Goal: Task Accomplishment & Management: Use online tool/utility

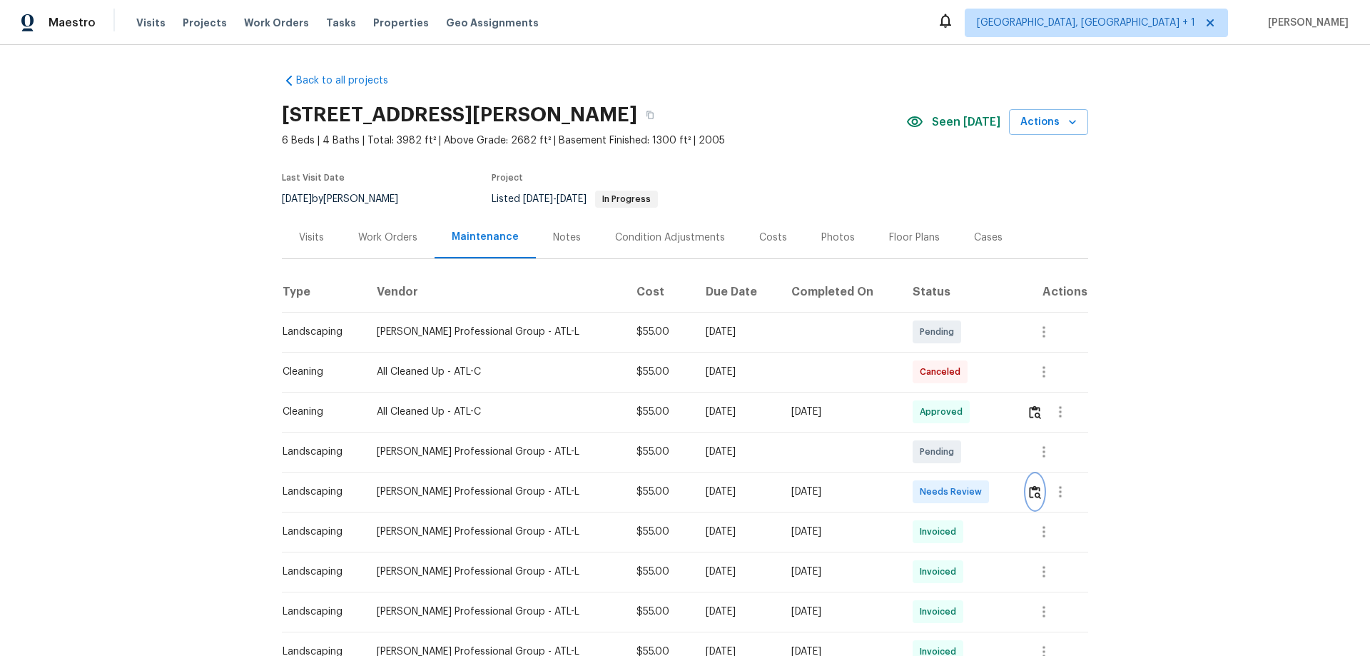
click at [1029, 487] on img "button" at bounding box center [1035, 492] width 12 height 14
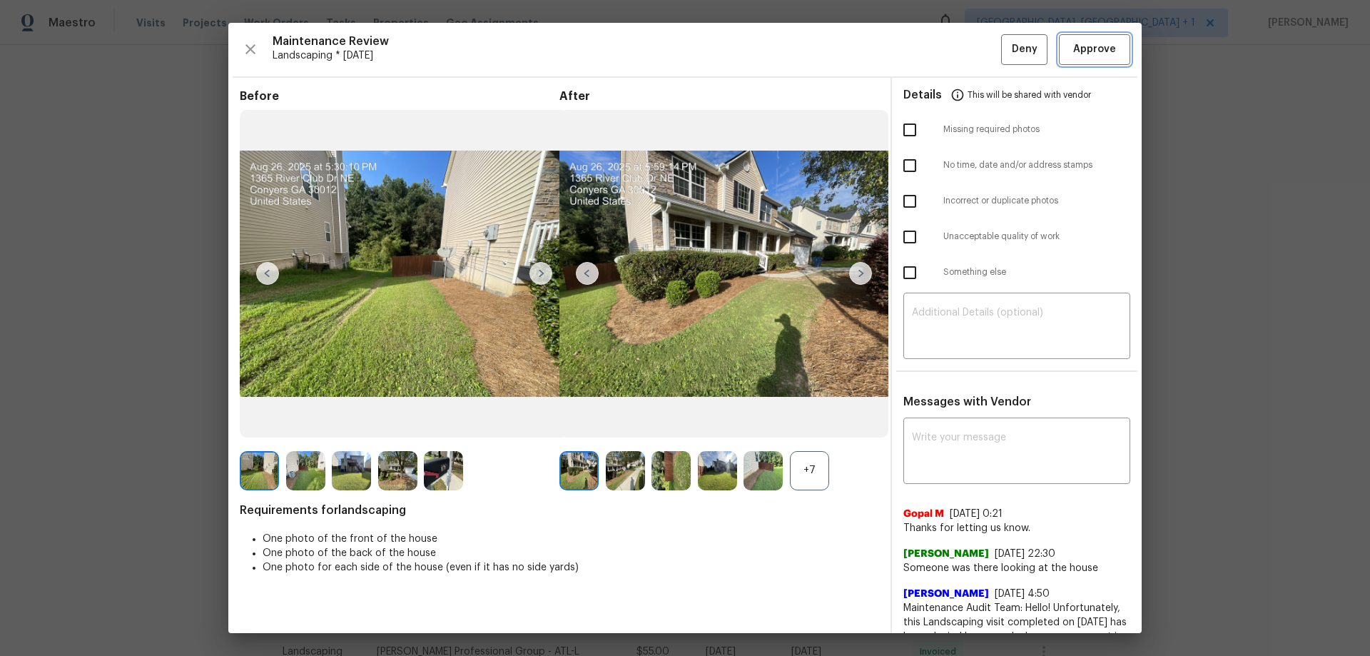
click at [1059, 58] on button "Approve" at bounding box center [1094, 49] width 71 height 31
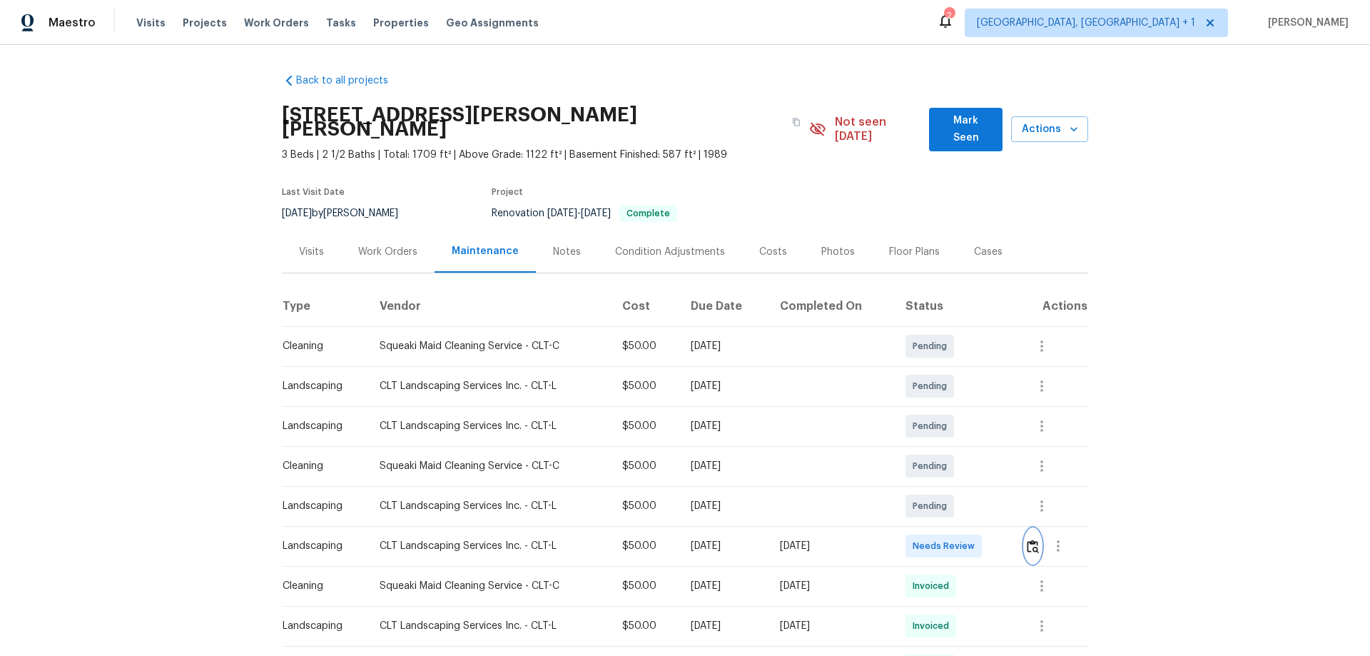
click at [974, 432] on button "button" at bounding box center [1032, 546] width 16 height 34
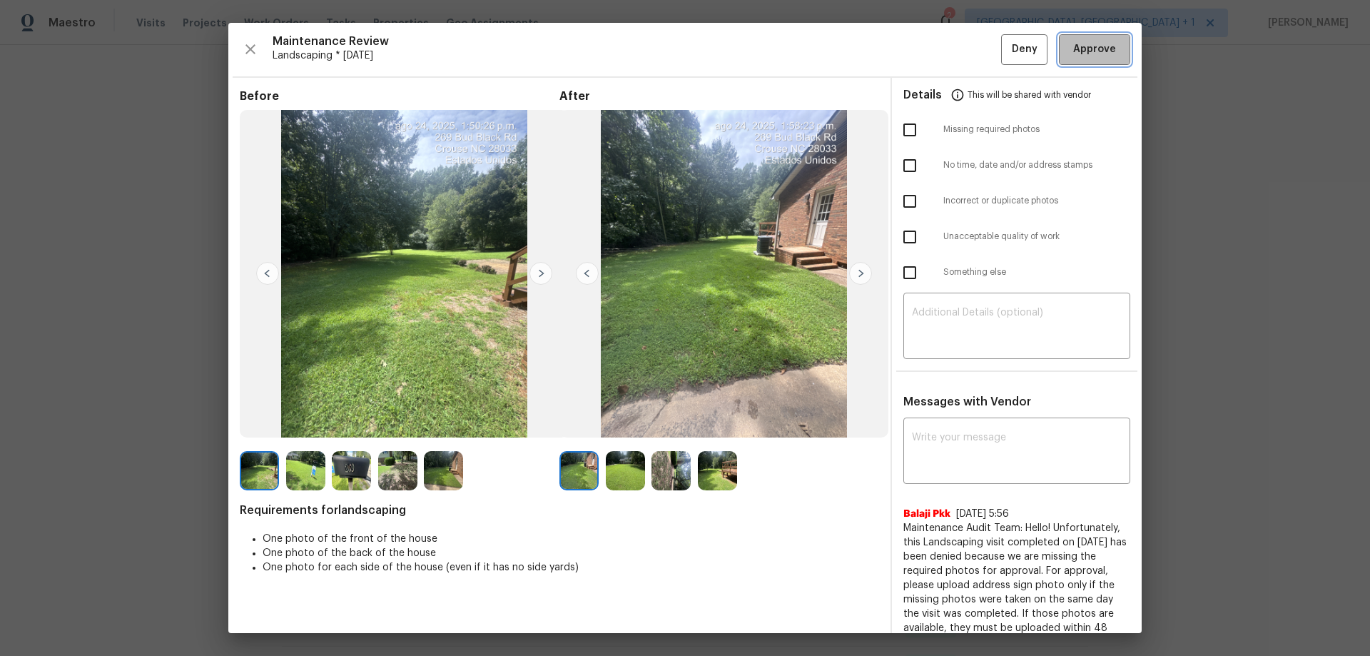
click at [974, 54] on span "Approve" at bounding box center [1094, 50] width 43 height 18
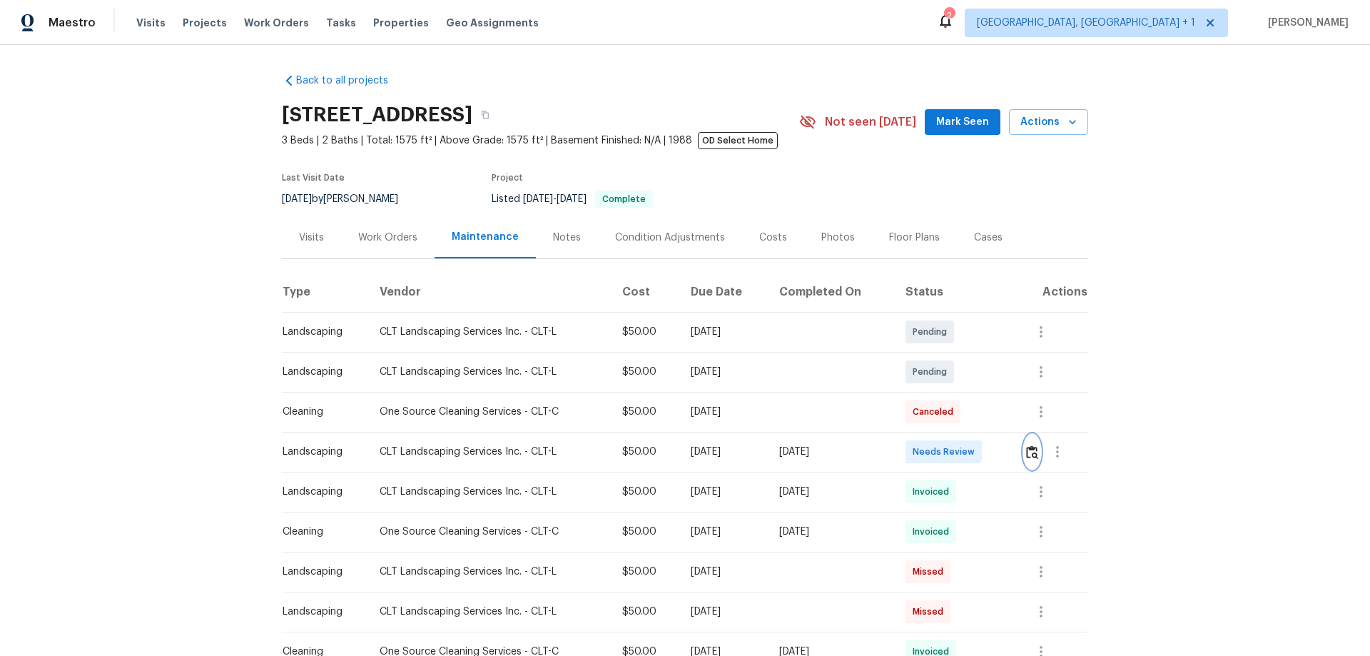
click at [974, 432] on button "button" at bounding box center [1032, 451] width 16 height 34
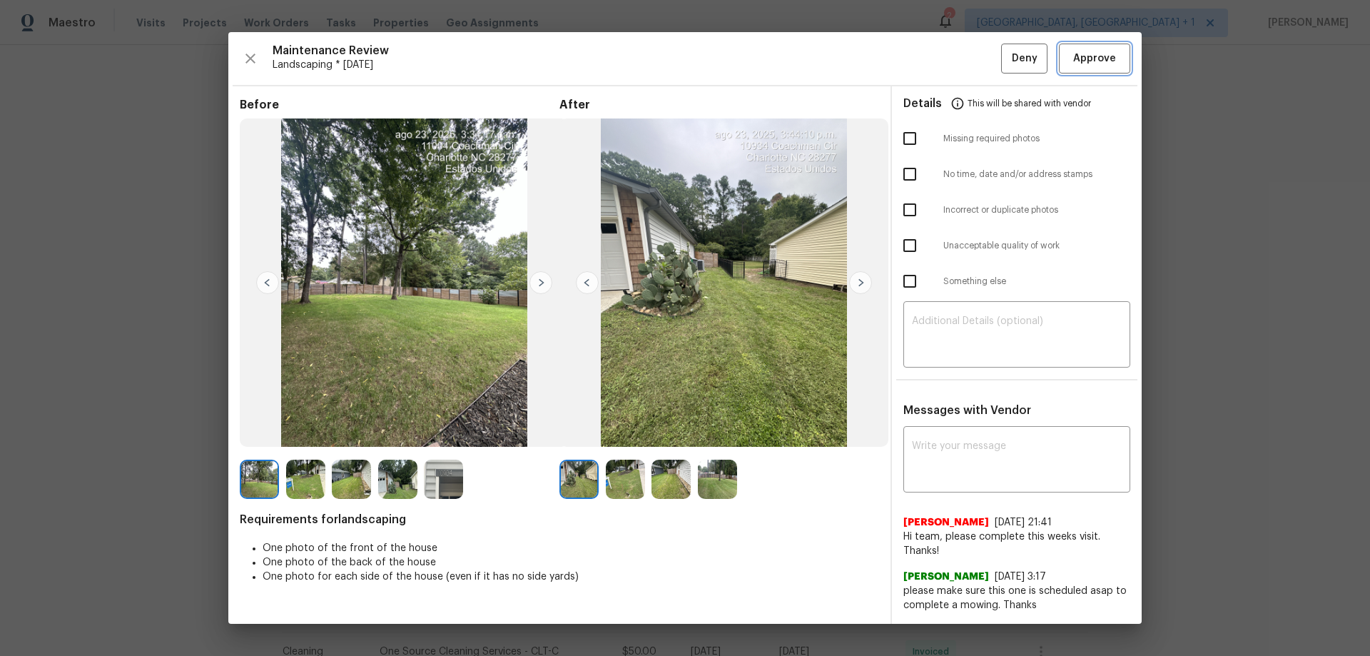
click at [974, 51] on button "Approve" at bounding box center [1094, 59] width 71 height 31
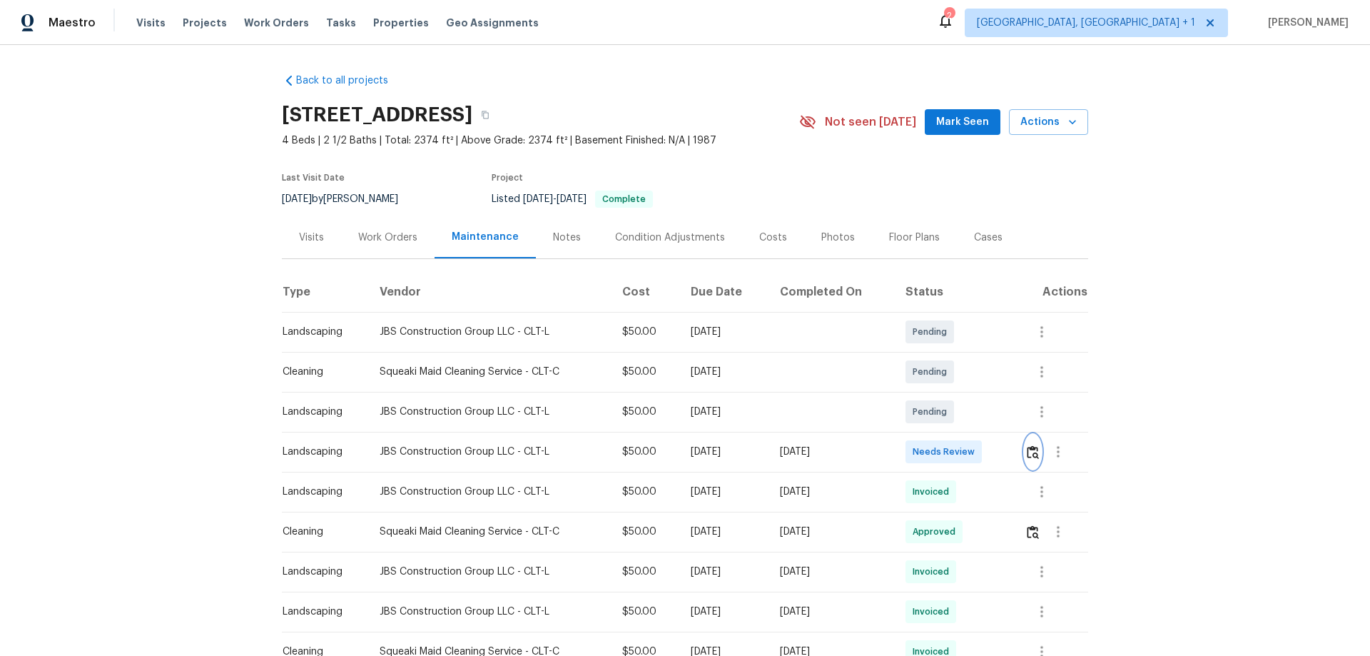
click at [974, 432] on img "button" at bounding box center [1032, 452] width 12 height 14
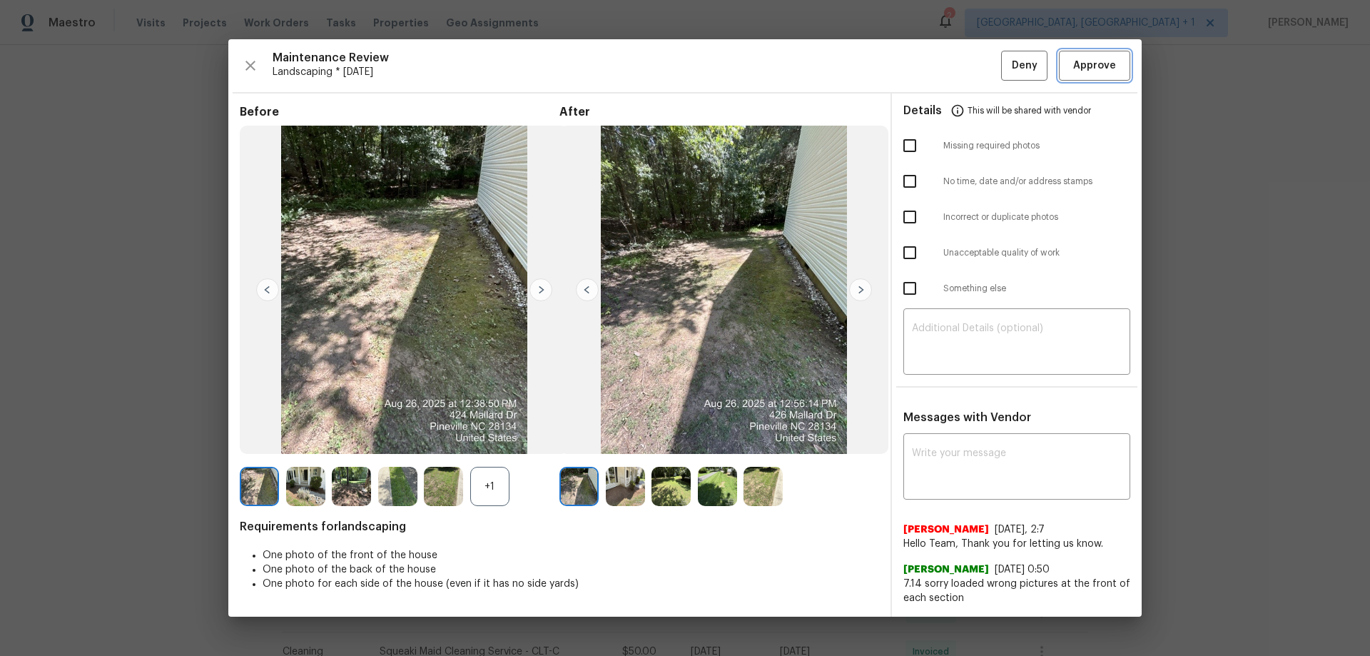
click at [974, 65] on button "Approve" at bounding box center [1094, 66] width 71 height 31
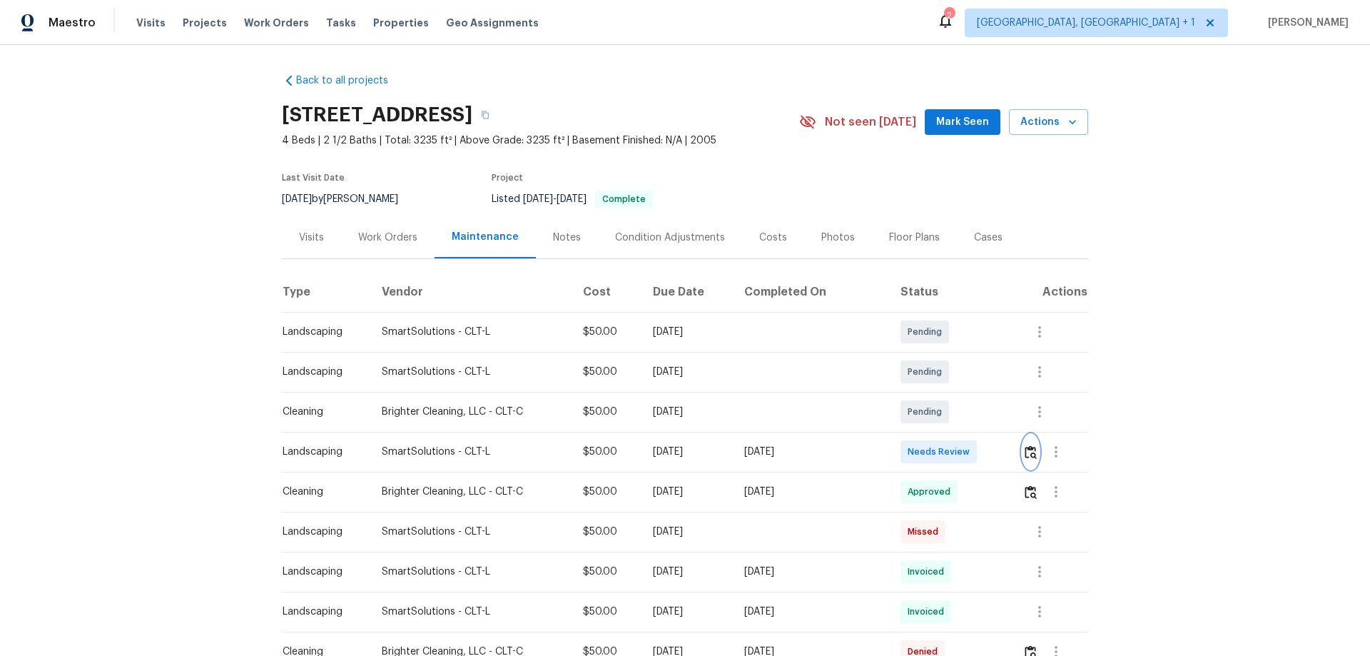
click at [974, 432] on img "button" at bounding box center [1030, 452] width 12 height 14
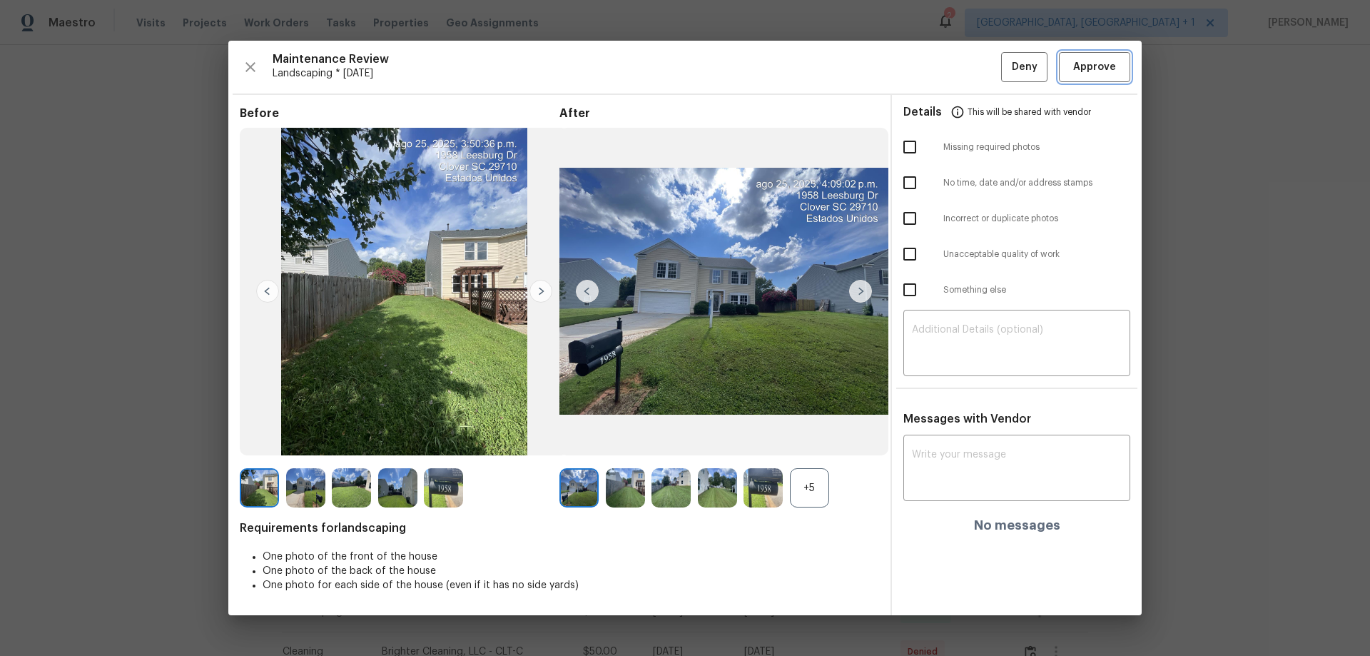
click at [974, 69] on span "Approve" at bounding box center [1094, 67] width 43 height 18
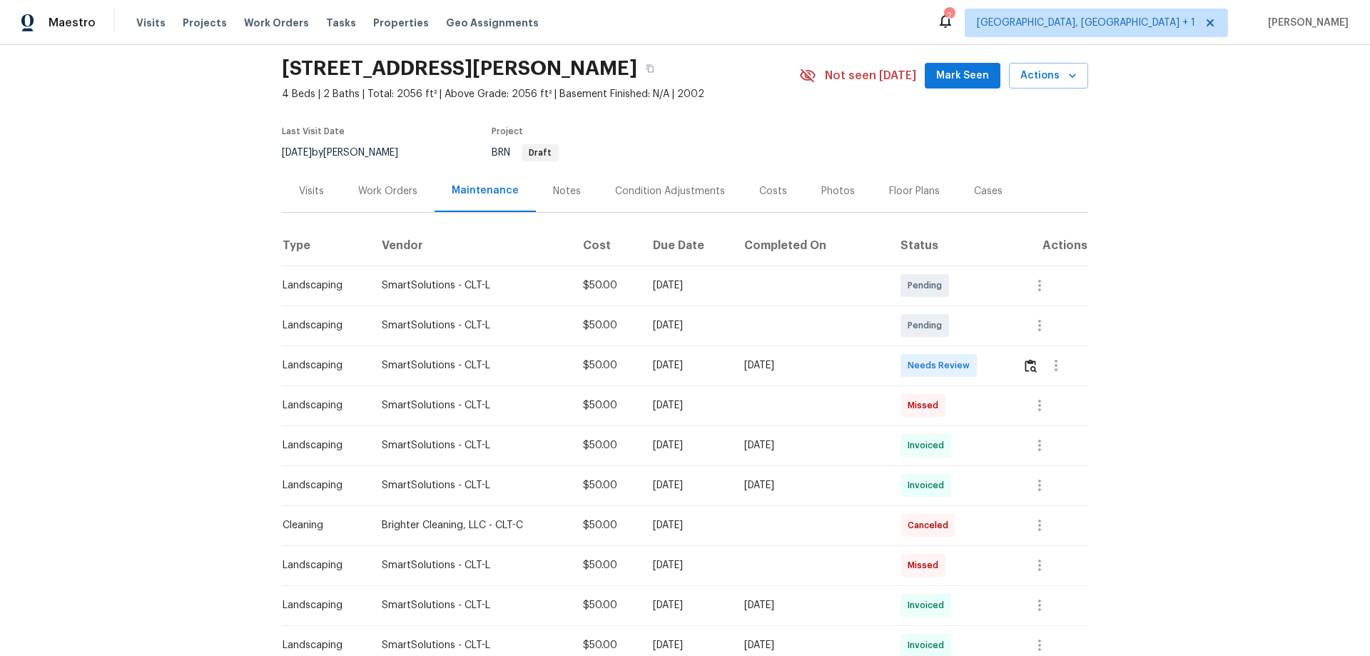
scroll to position [71, 0]
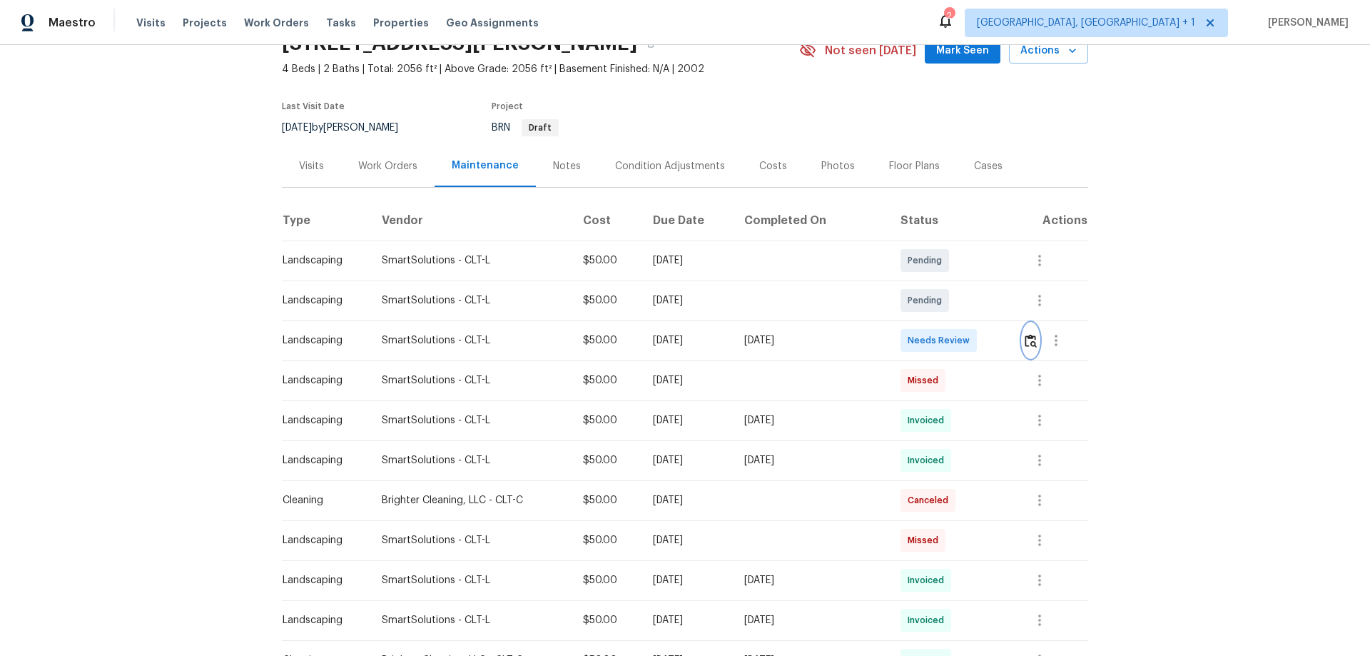
click at [974, 343] on img "button" at bounding box center [1030, 341] width 12 height 14
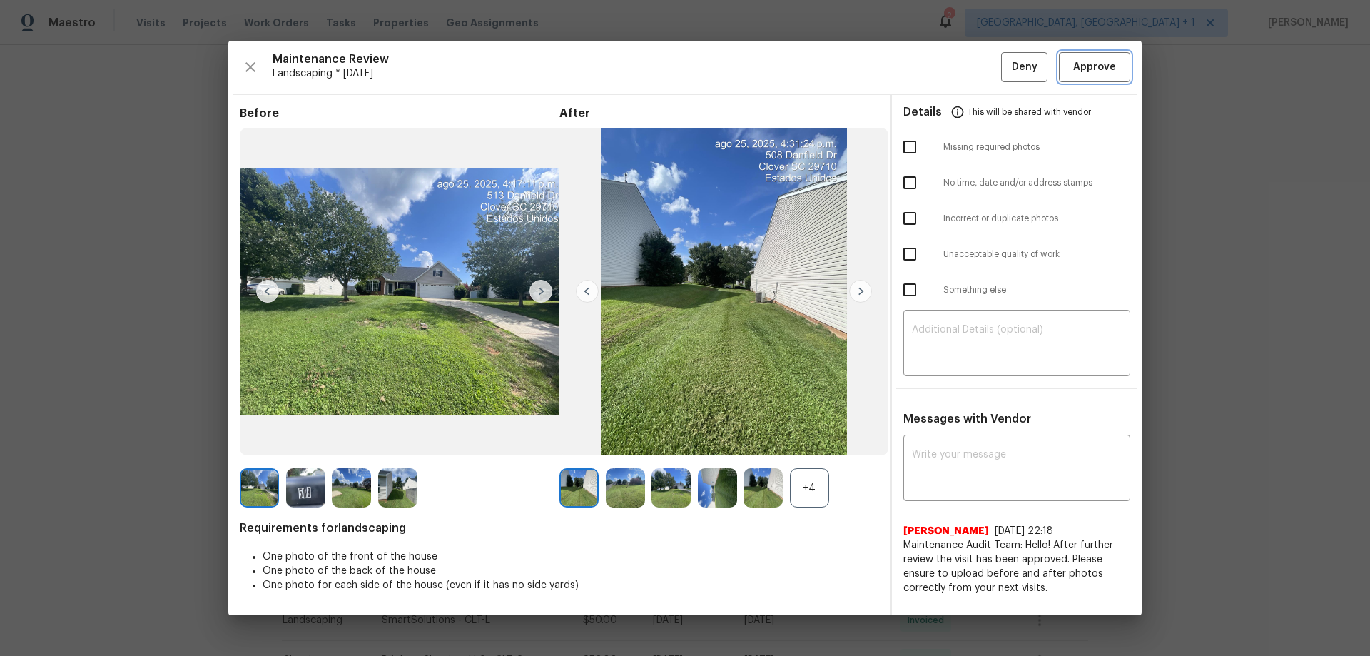
click at [974, 74] on span "Approve" at bounding box center [1094, 67] width 43 height 18
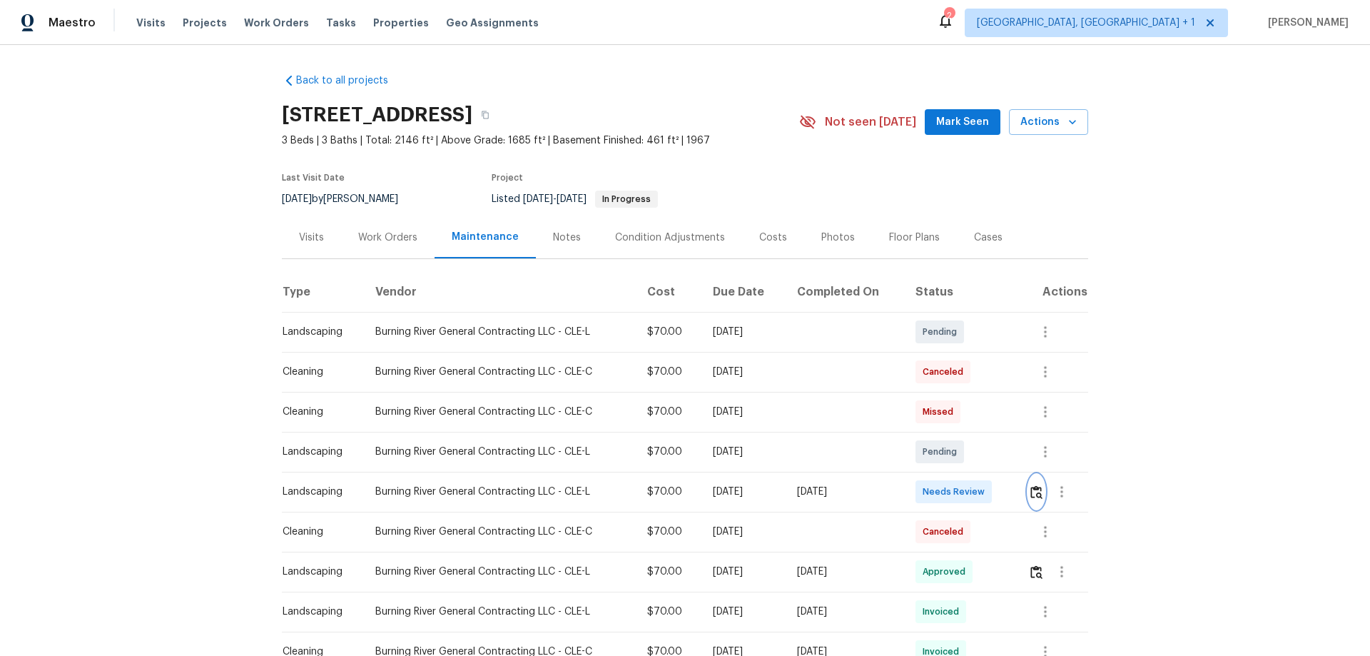
click at [974, 432] on img "button" at bounding box center [1036, 492] width 12 height 14
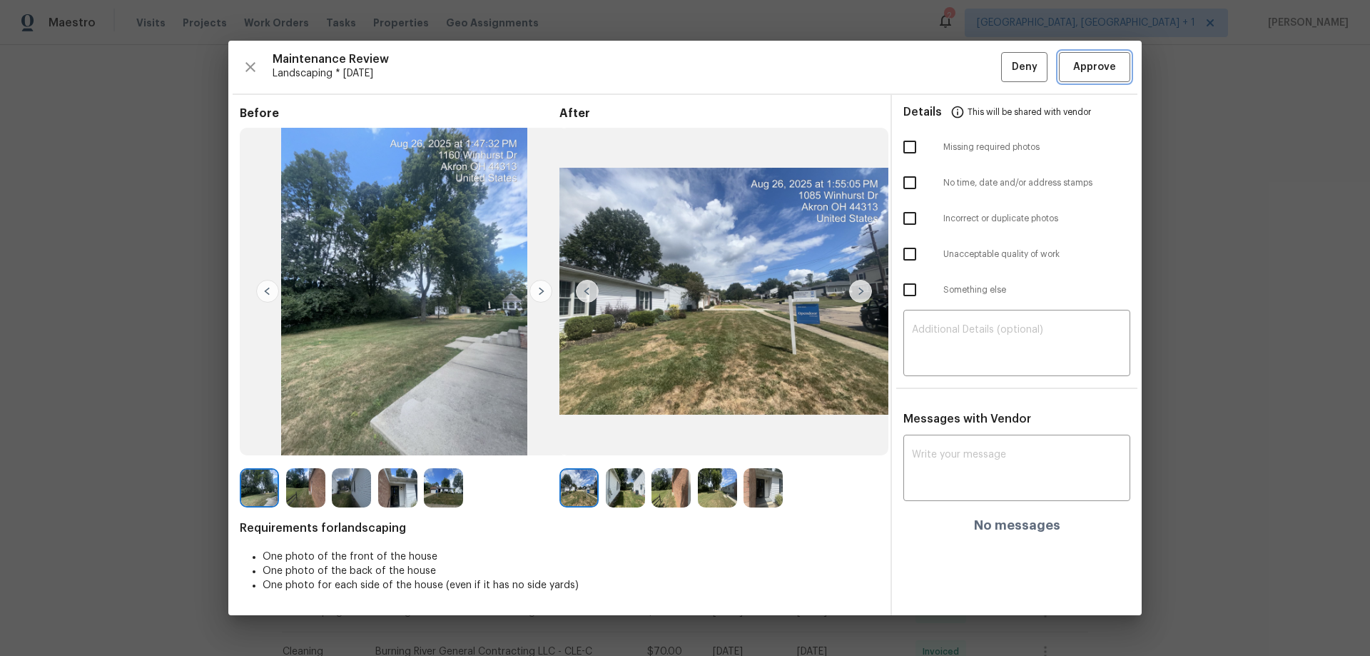
click at [974, 66] on span "Approve" at bounding box center [1094, 67] width 43 height 18
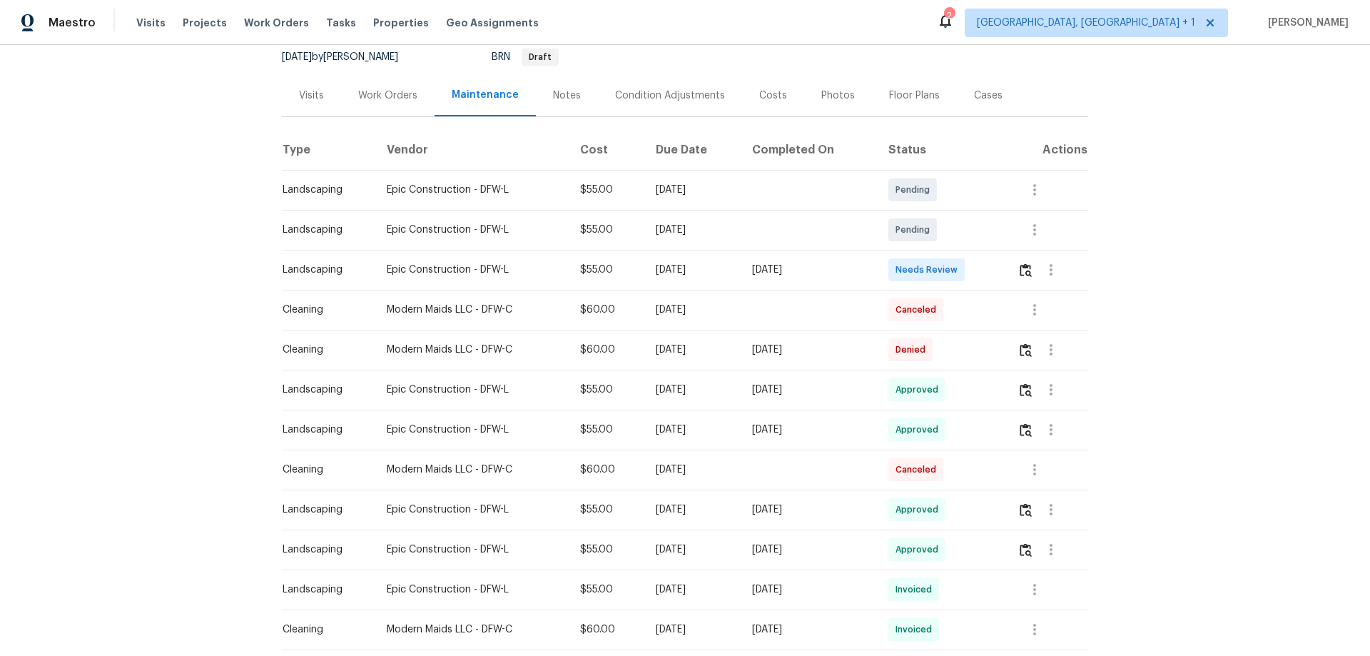
scroll to position [143, 0]
click at [1021, 274] on img "button" at bounding box center [1025, 270] width 12 height 14
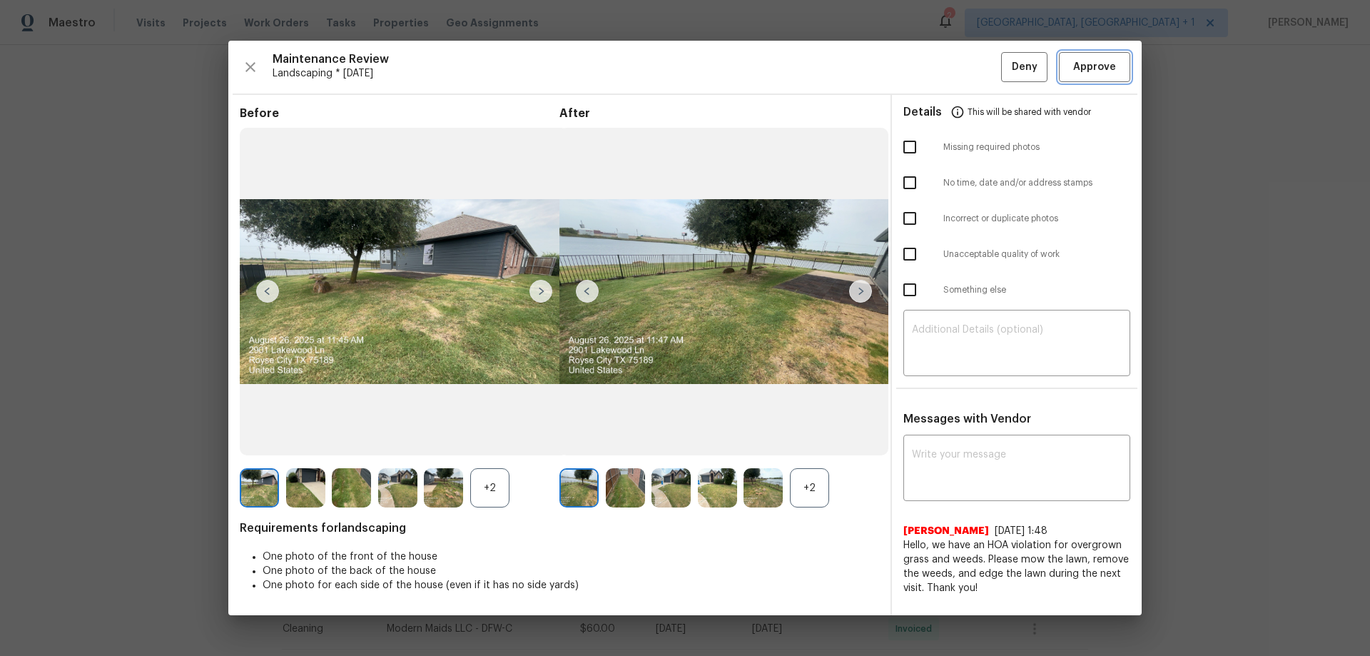
click at [1113, 62] on span "Approve" at bounding box center [1094, 67] width 43 height 18
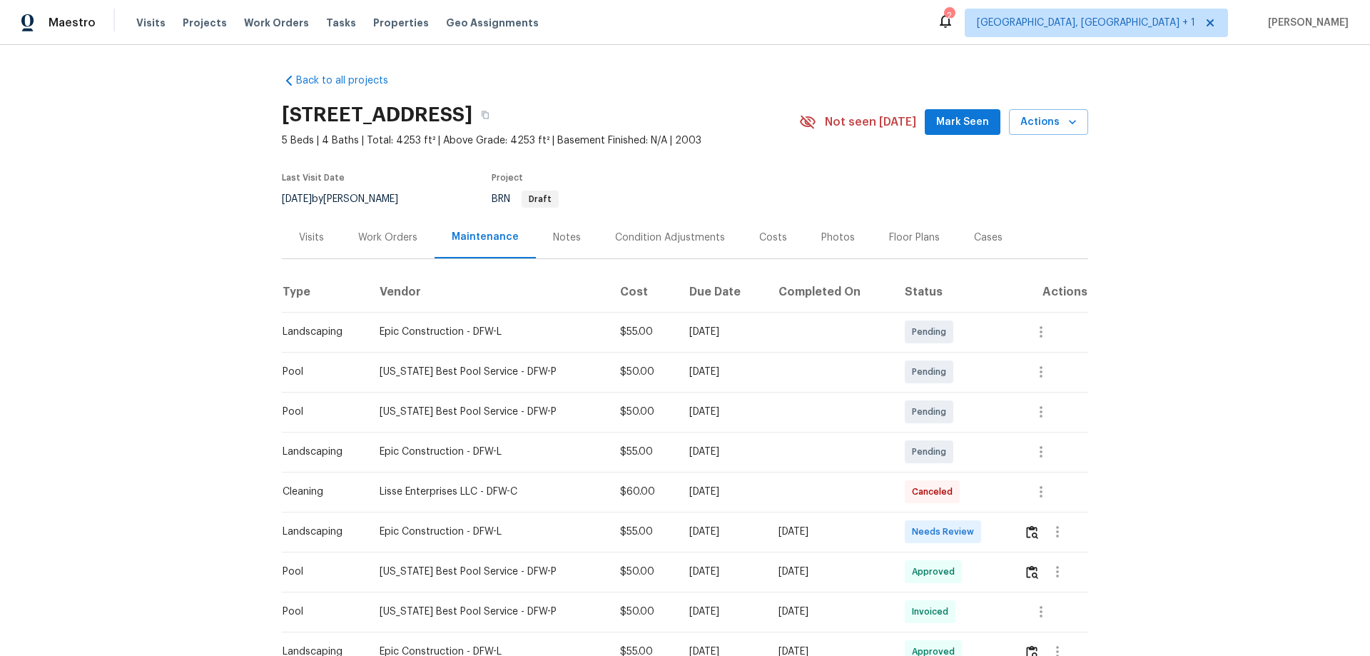
click at [974, 432] on td at bounding box center [1050, 531] width 76 height 40
click at [974, 432] on img "button" at bounding box center [1032, 532] width 12 height 14
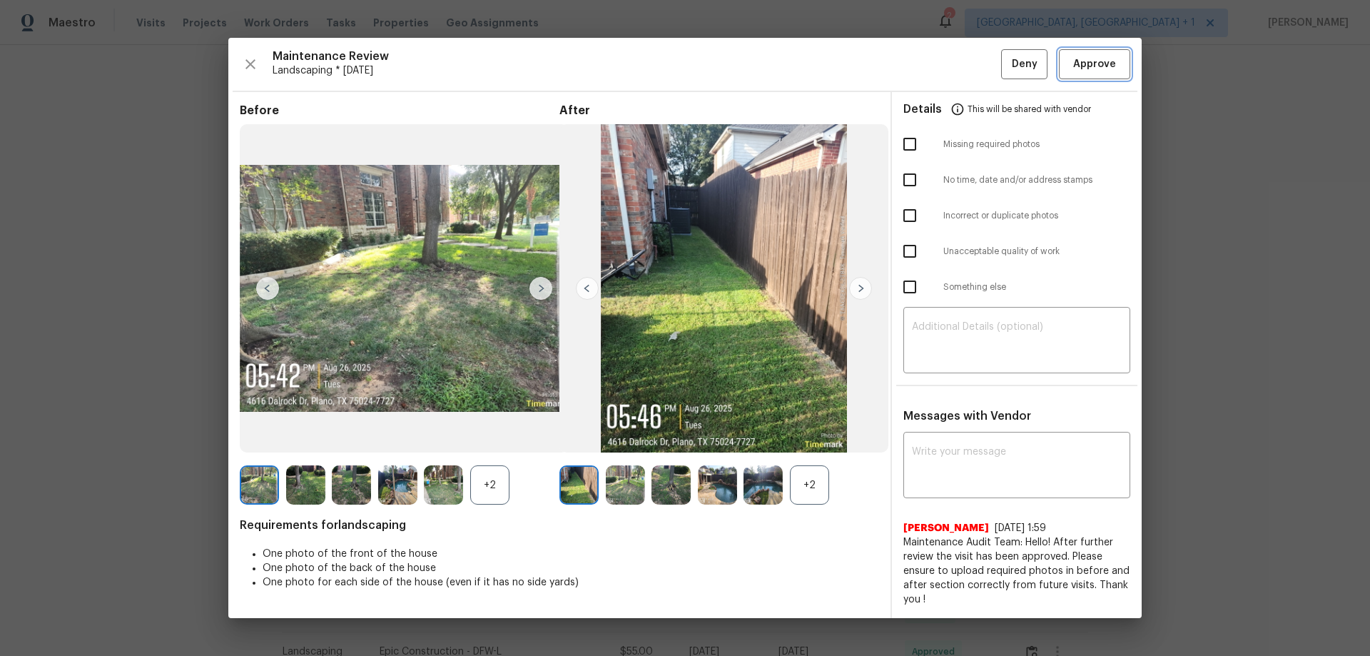
click at [974, 53] on button "Approve" at bounding box center [1094, 64] width 71 height 31
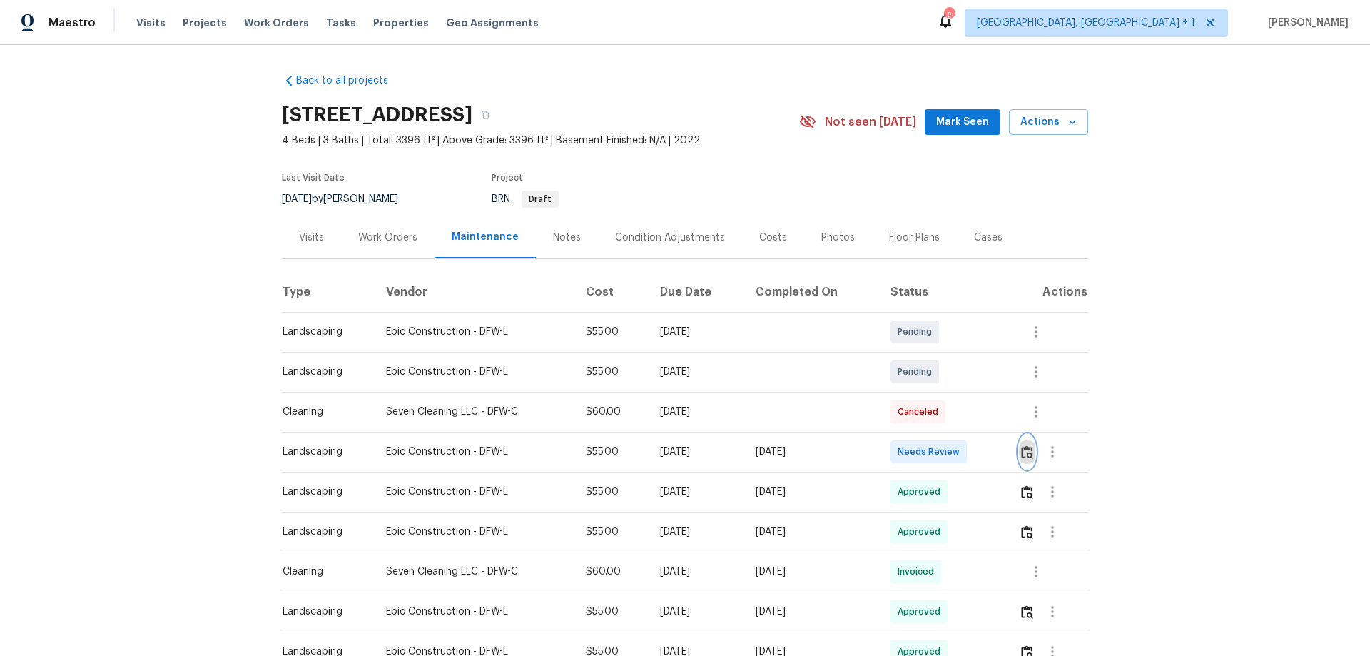
click at [974, 432] on img "button" at bounding box center [1027, 452] width 12 height 14
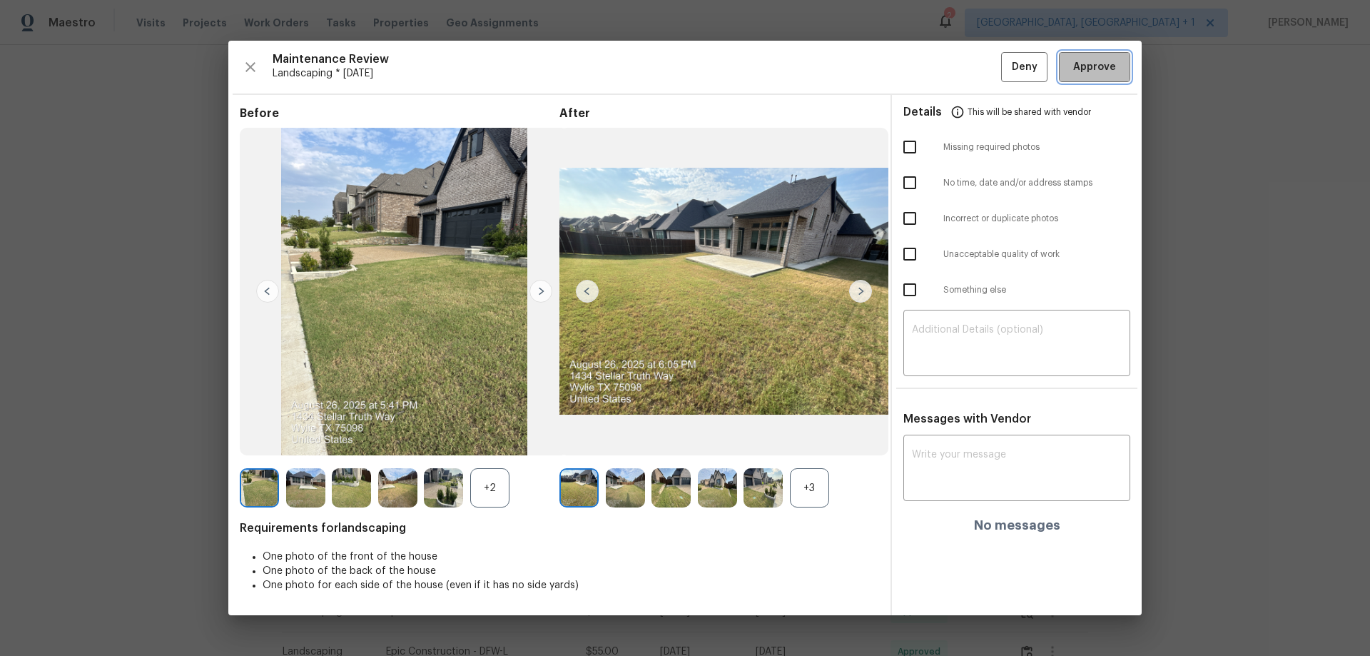
click at [974, 74] on span "Approve" at bounding box center [1094, 67] width 43 height 18
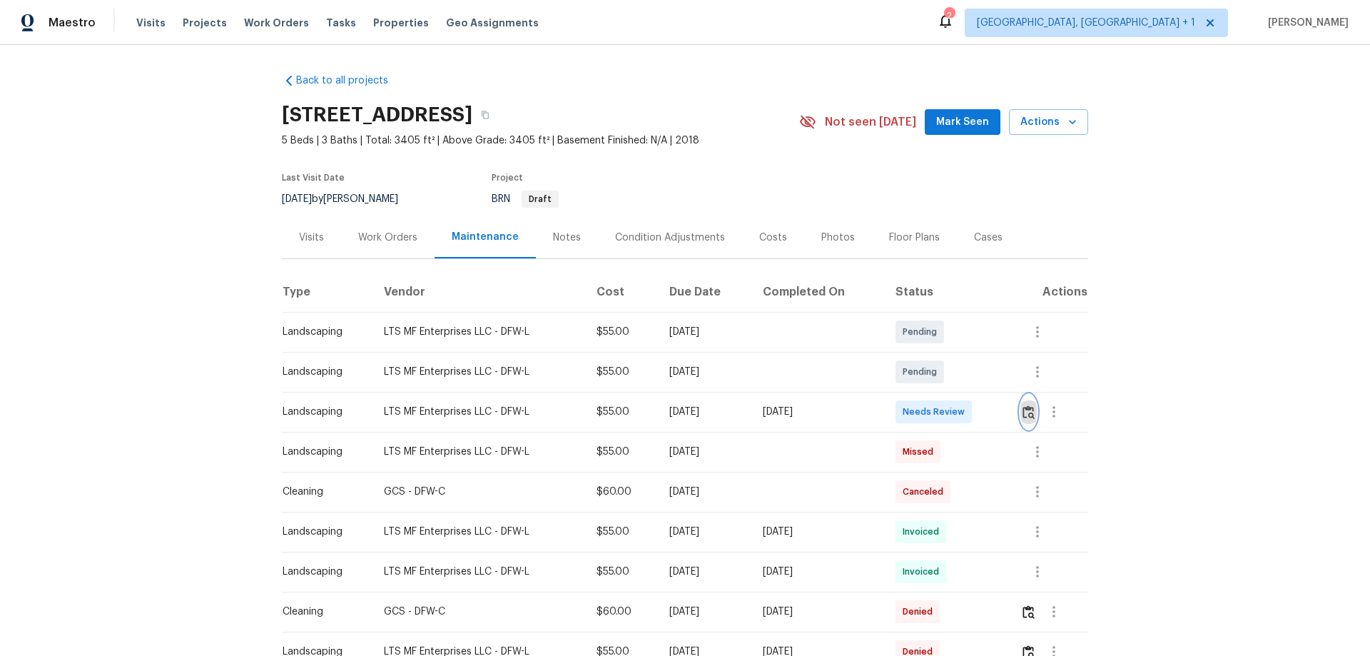
click at [974, 413] on img "button" at bounding box center [1028, 412] width 12 height 14
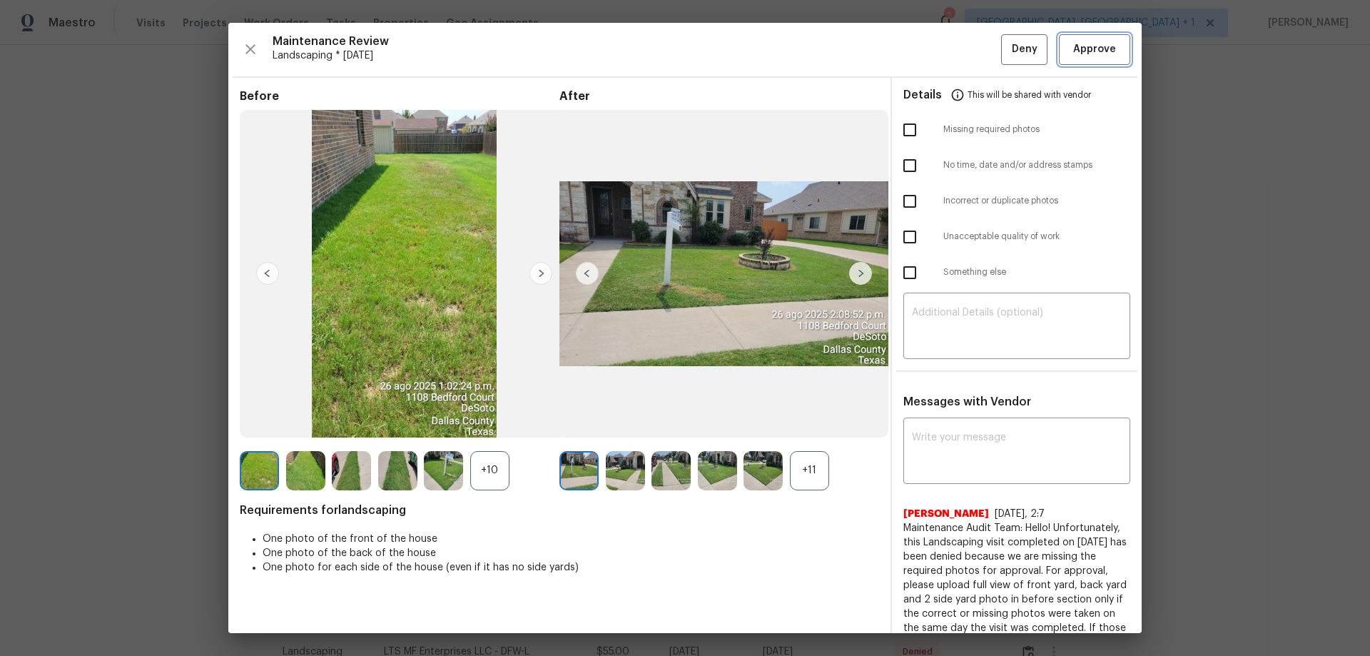
click at [974, 44] on span "Approve" at bounding box center [1094, 50] width 43 height 18
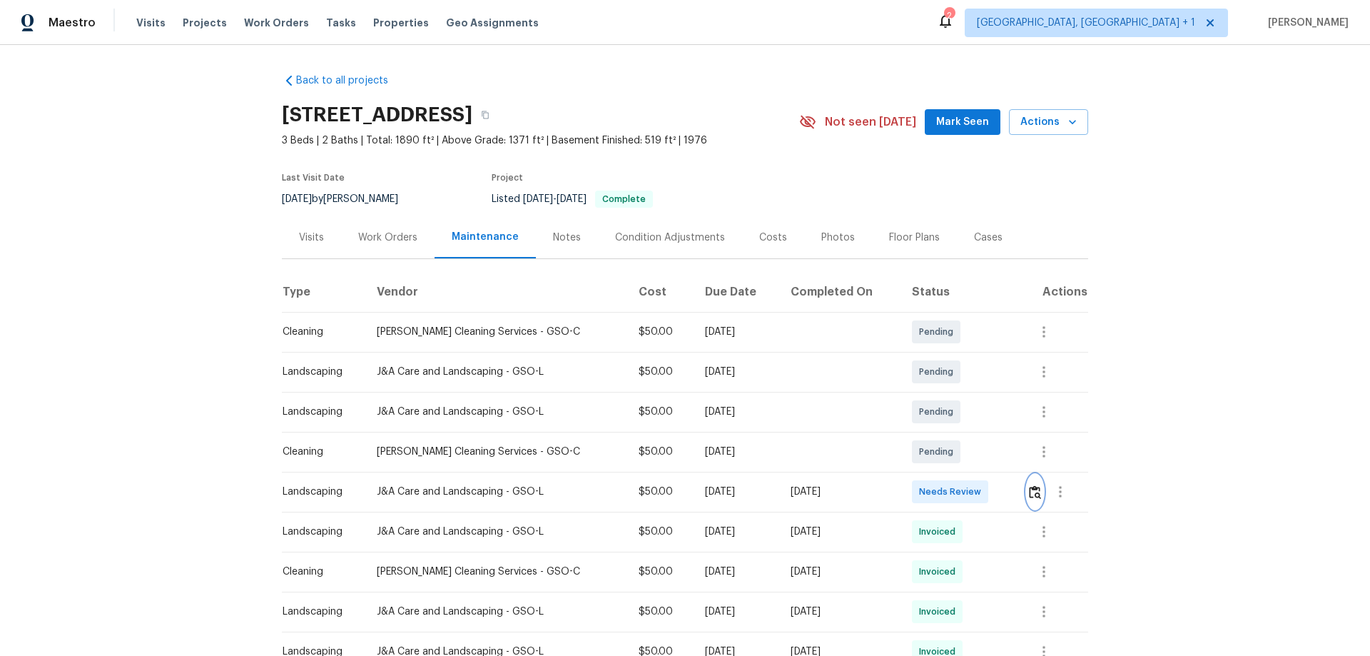
click at [974, 432] on button "button" at bounding box center [1034, 491] width 16 height 34
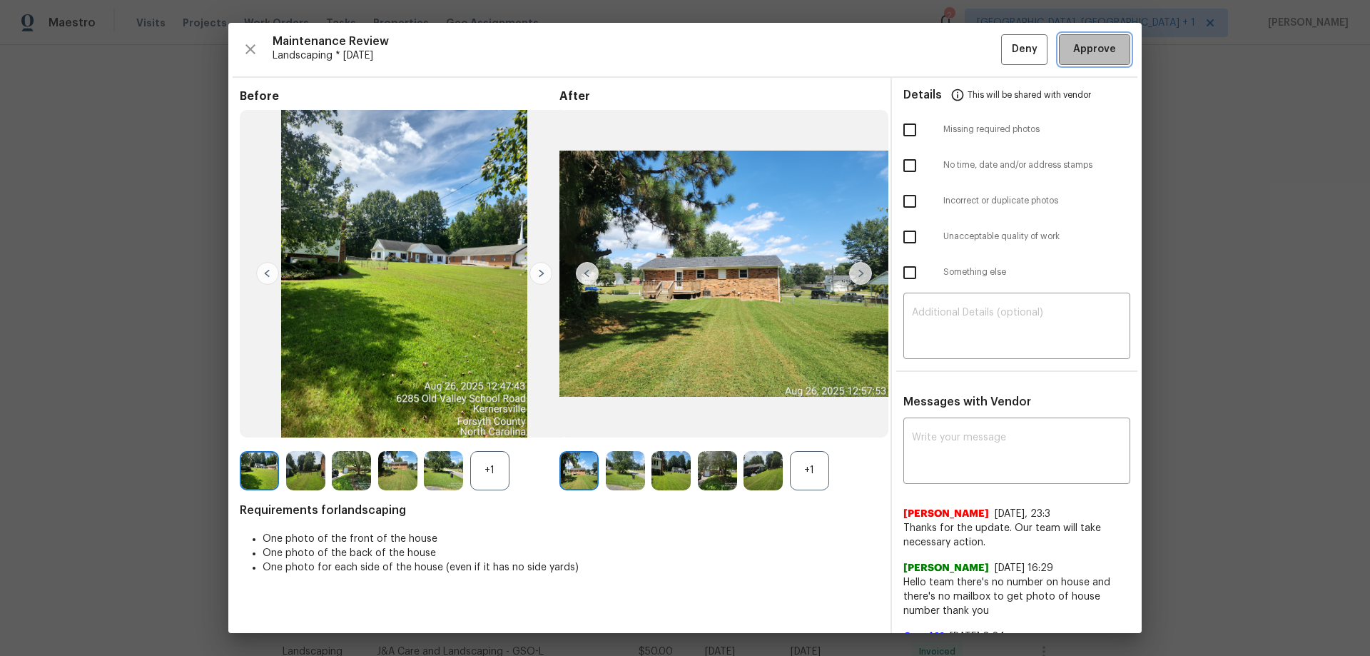
click at [974, 57] on span "Approve" at bounding box center [1094, 50] width 43 height 18
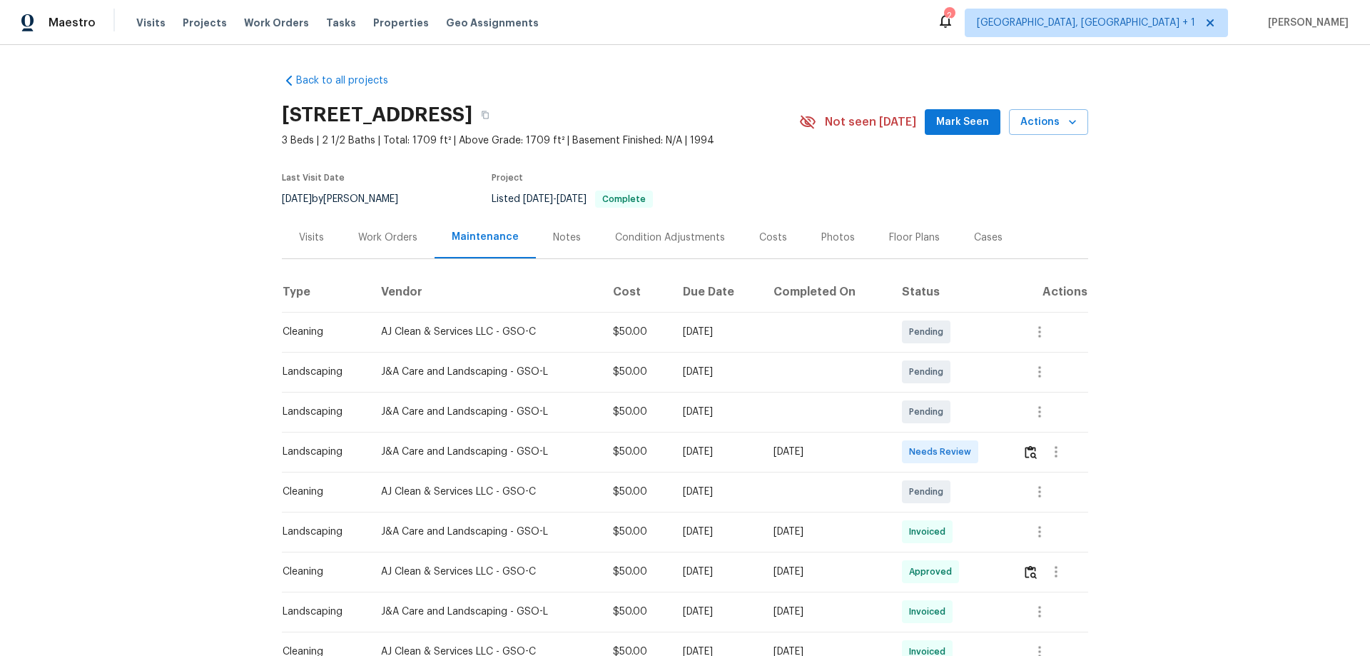
scroll to position [71, 0]
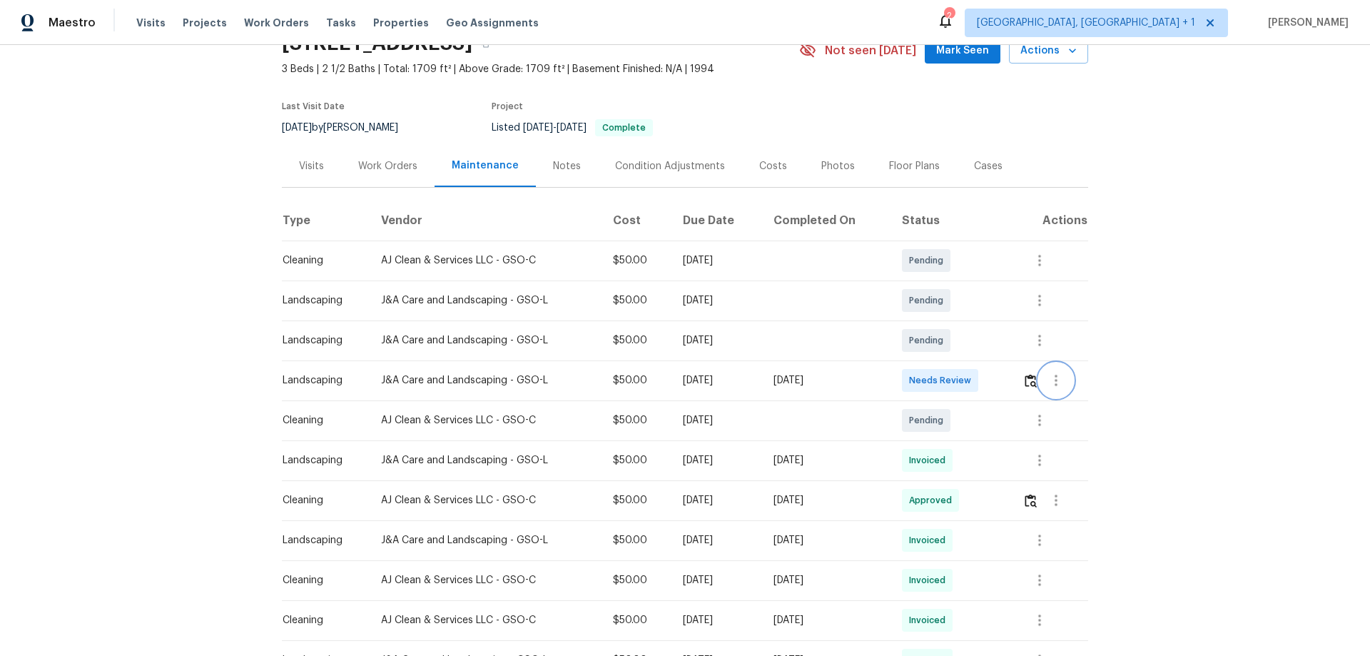
click at [974, 384] on button "button" at bounding box center [1056, 380] width 34 height 34
click at [974, 379] on div at bounding box center [685, 328] width 1370 height 656
click at [974, 379] on img "button" at bounding box center [1030, 381] width 12 height 14
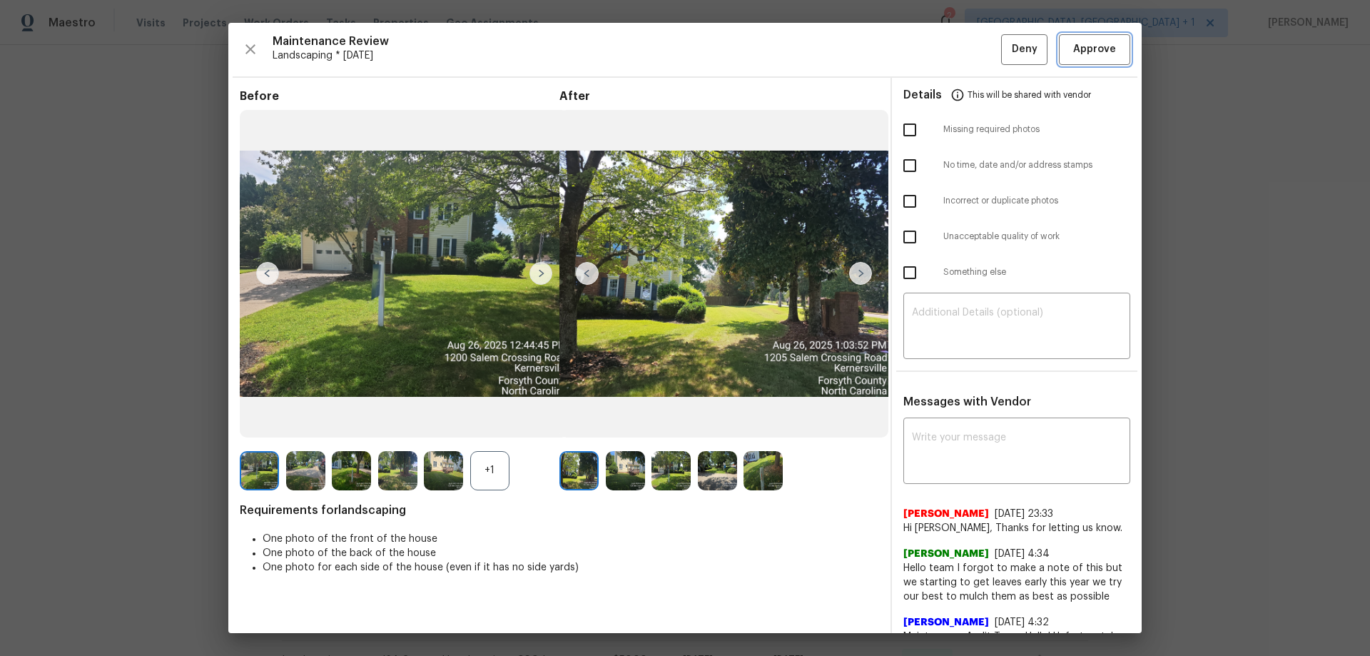
click at [974, 61] on button "Approve" at bounding box center [1094, 49] width 71 height 31
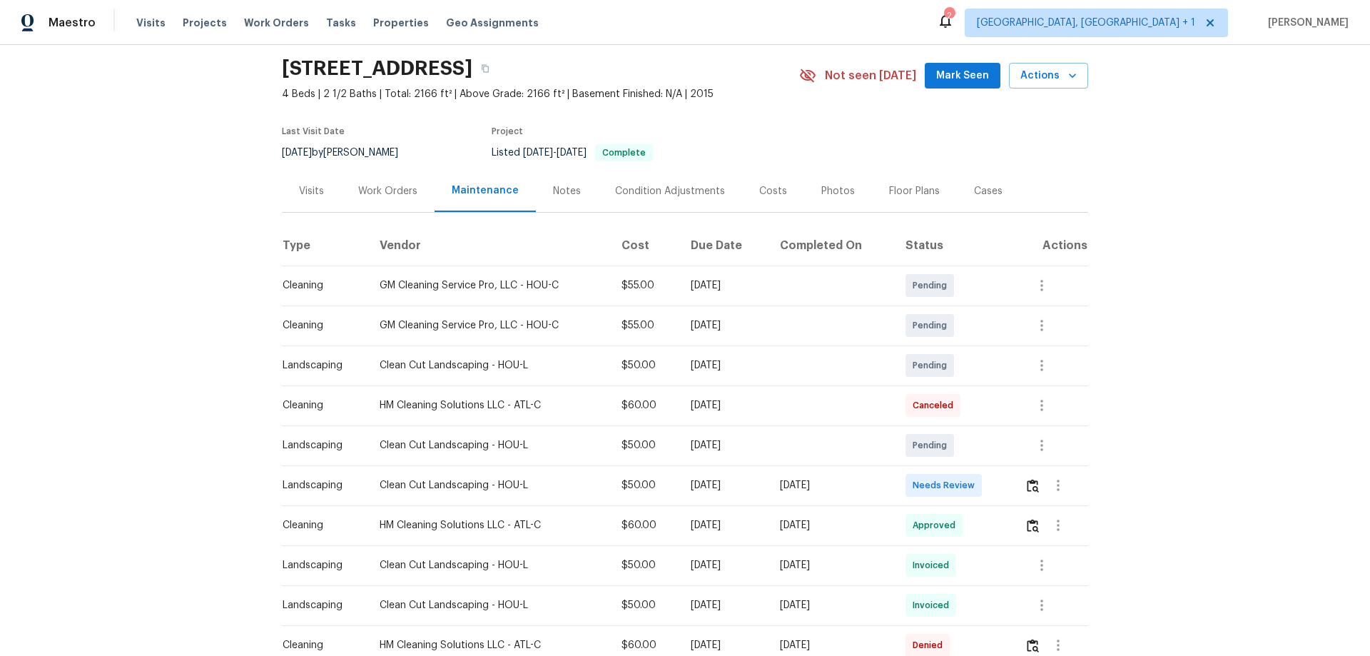
scroll to position [71, 0]
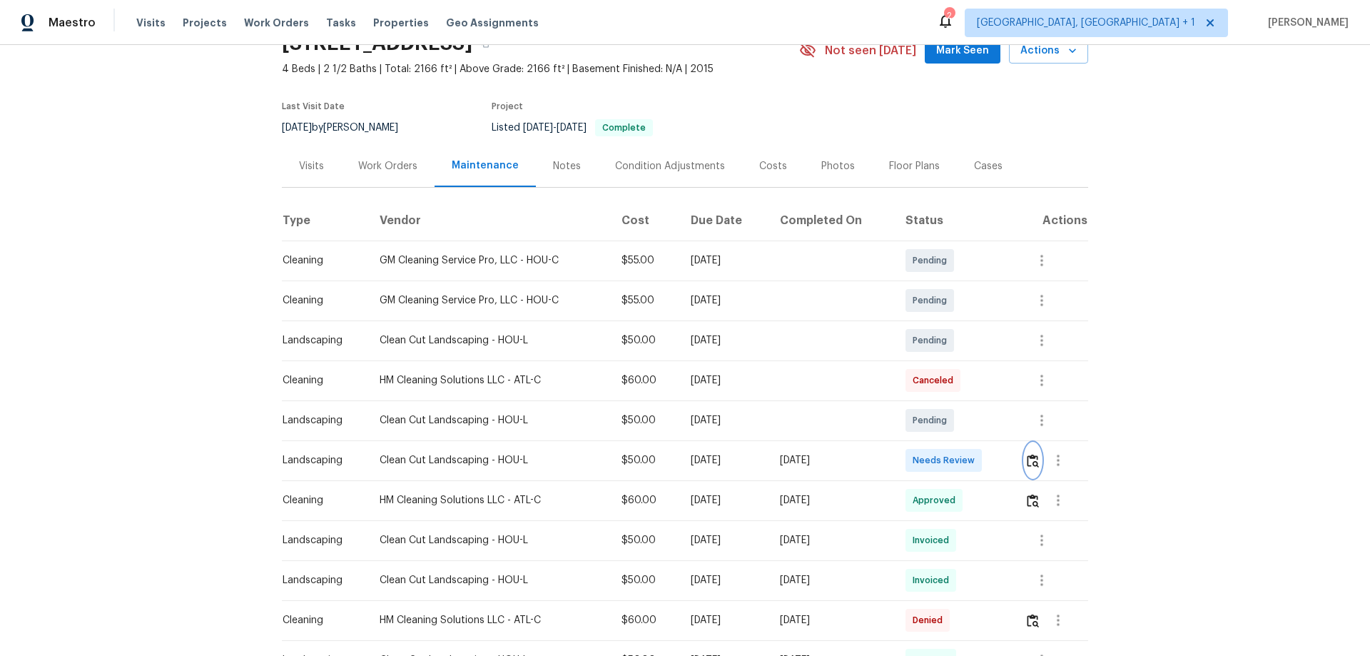
click at [974, 432] on button "button" at bounding box center [1032, 460] width 16 height 34
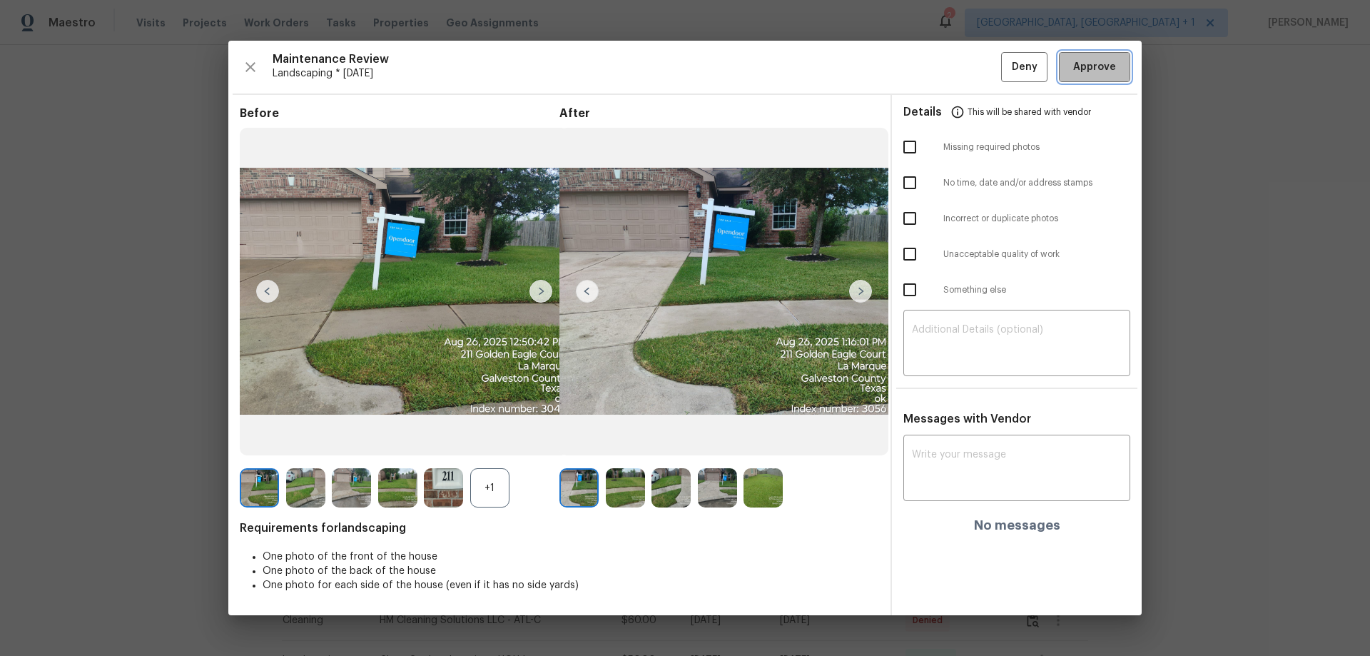
click at [974, 54] on button "Approve" at bounding box center [1094, 67] width 71 height 31
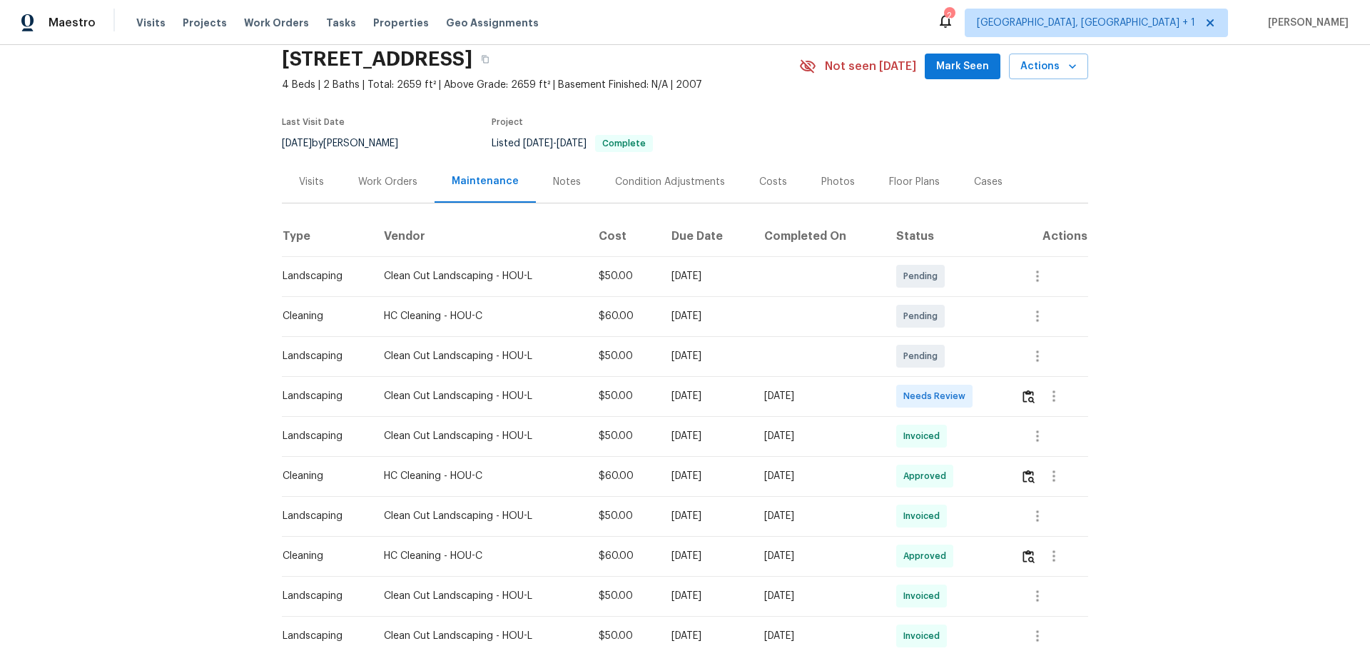
scroll to position [143, 0]
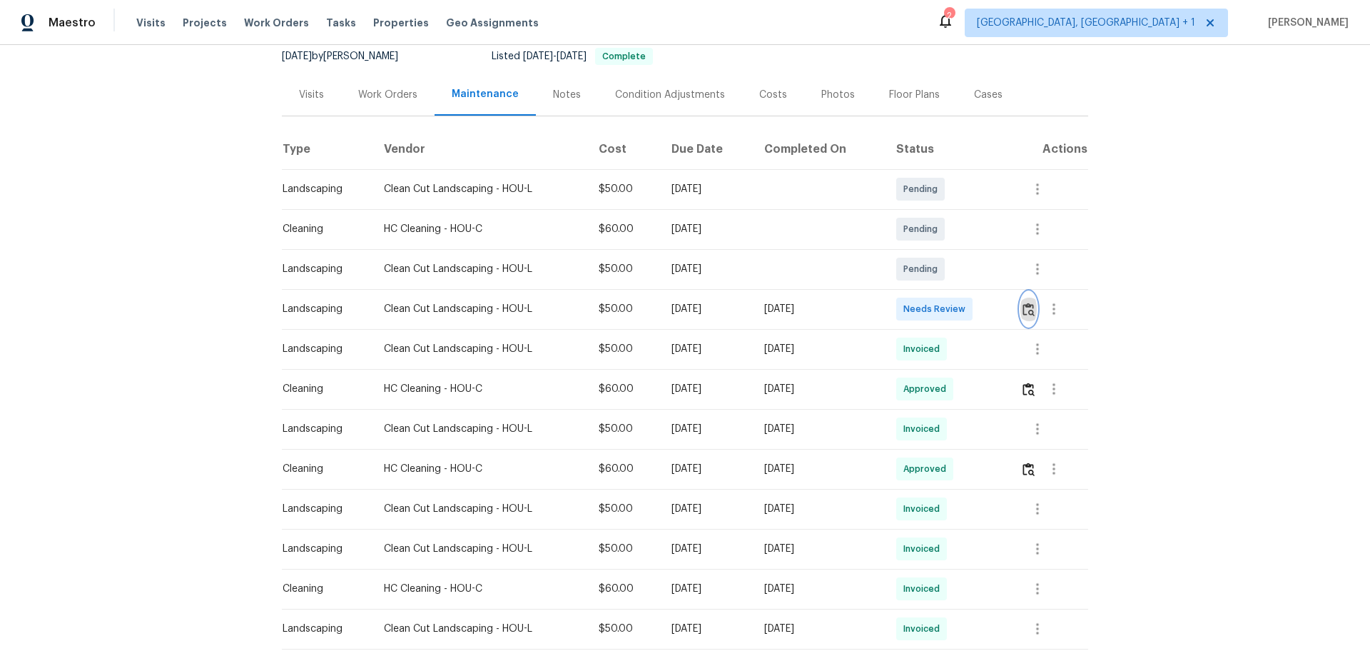
click at [974, 317] on button "button" at bounding box center [1028, 309] width 16 height 34
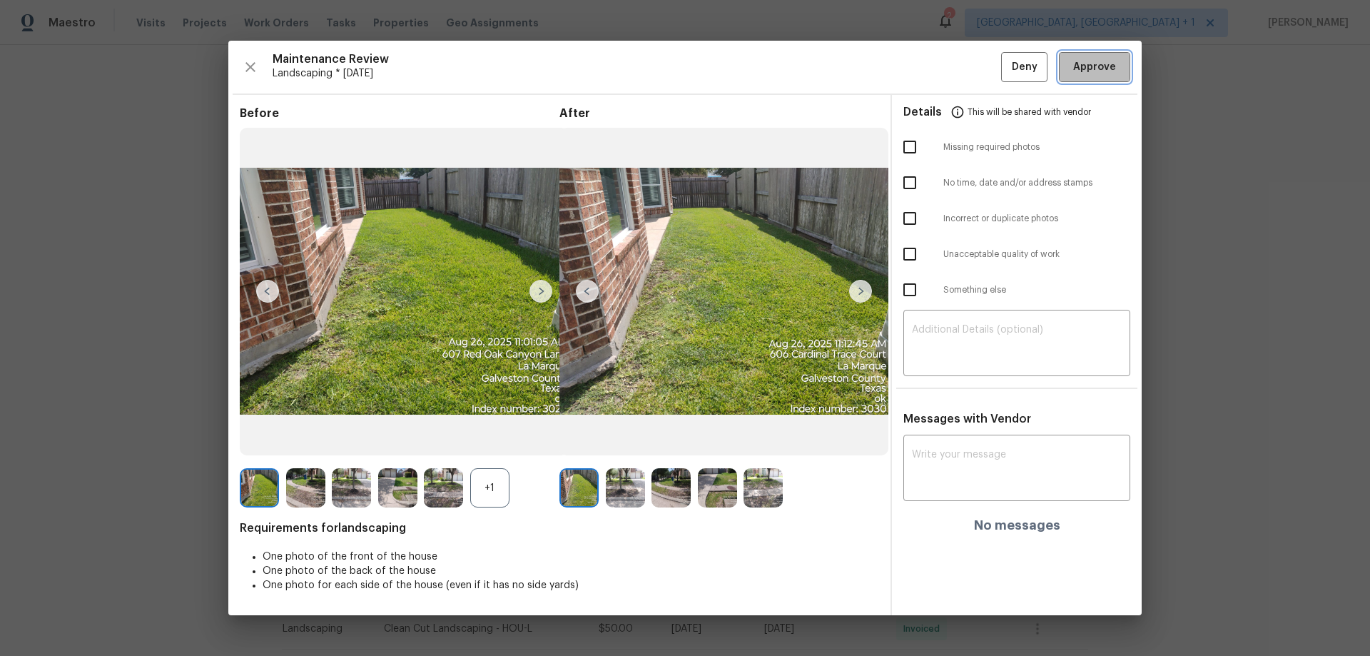
click at [974, 58] on button "Approve" at bounding box center [1094, 67] width 71 height 31
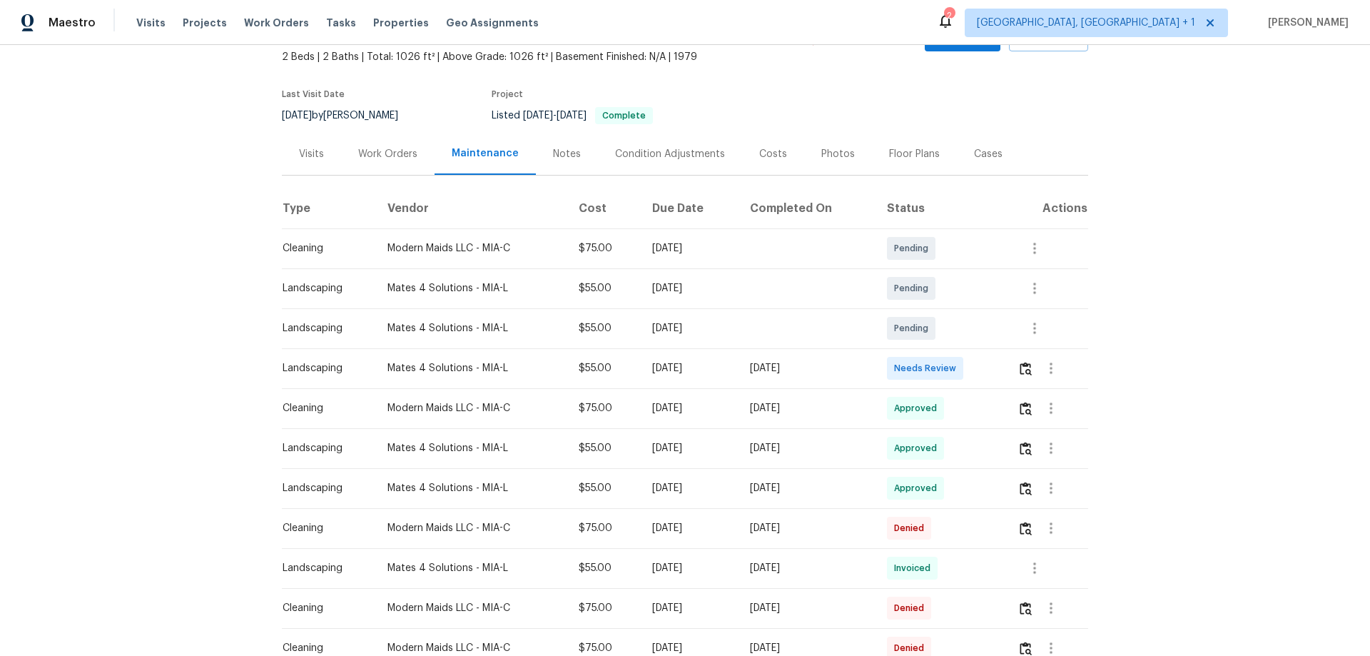
scroll to position [214, 0]
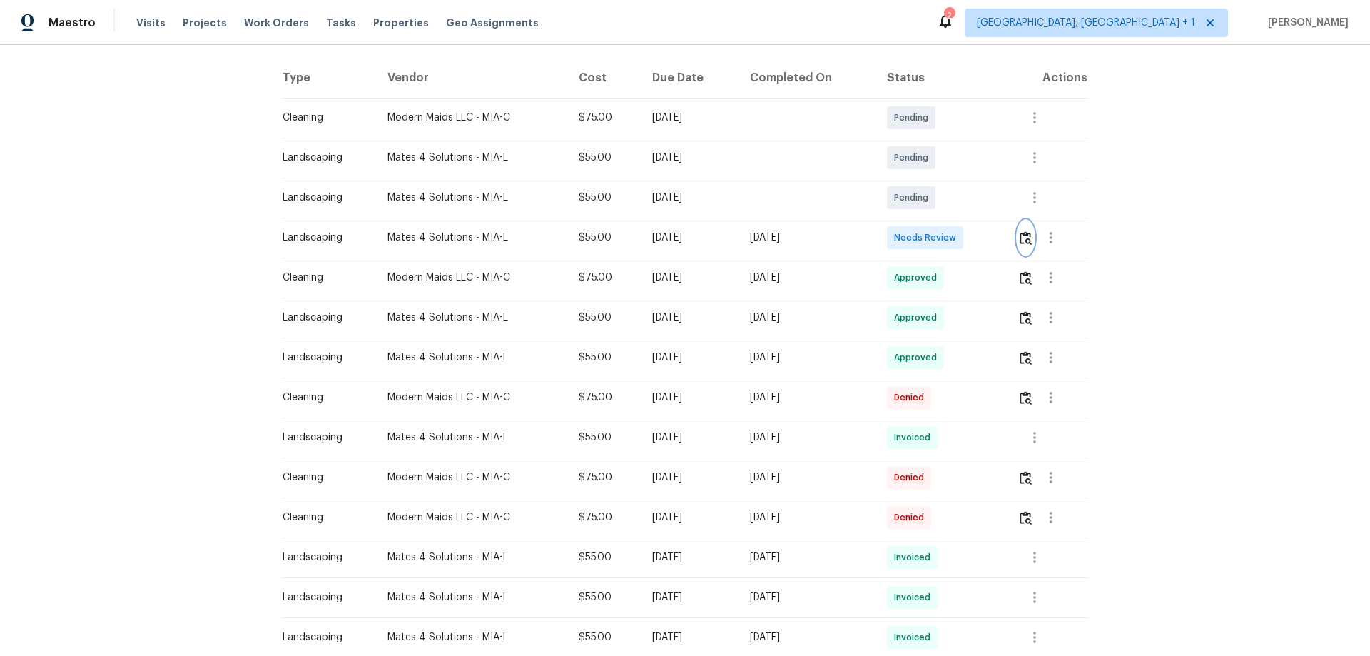
click at [974, 236] on img "button" at bounding box center [1025, 238] width 12 height 14
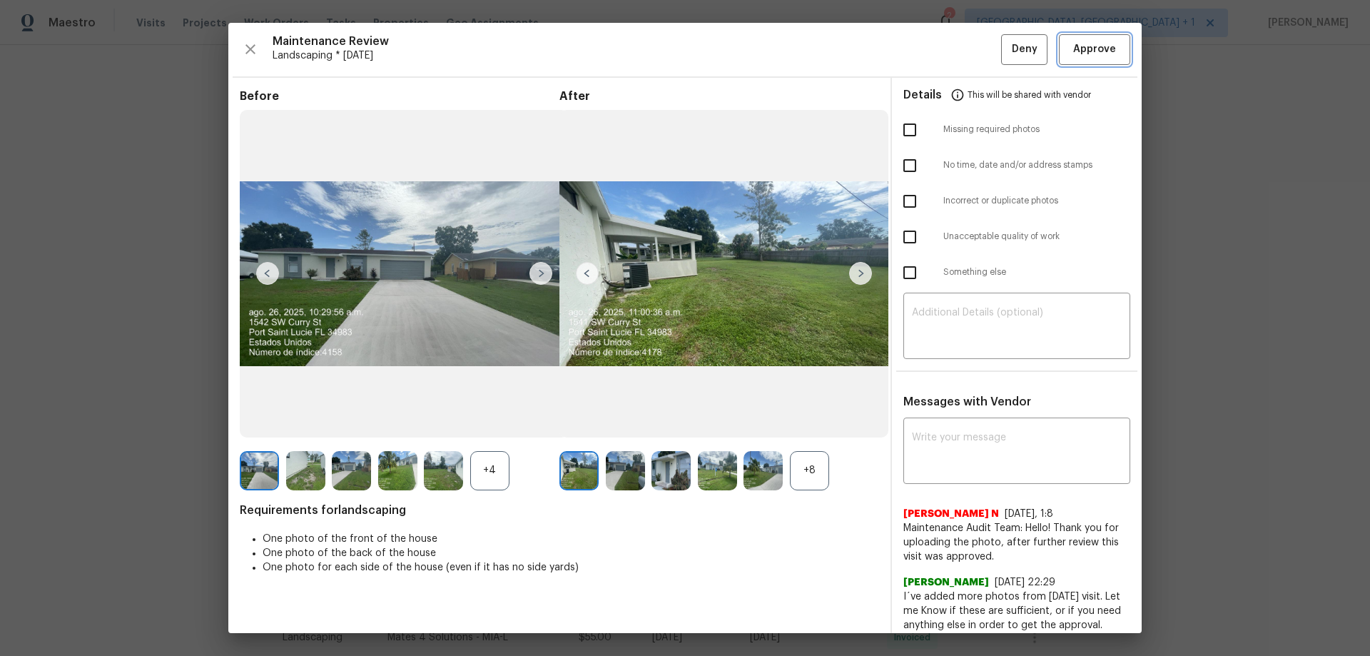
click at [974, 36] on button "Approve" at bounding box center [1094, 49] width 71 height 31
